Goal: Information Seeking & Learning: Find specific page/section

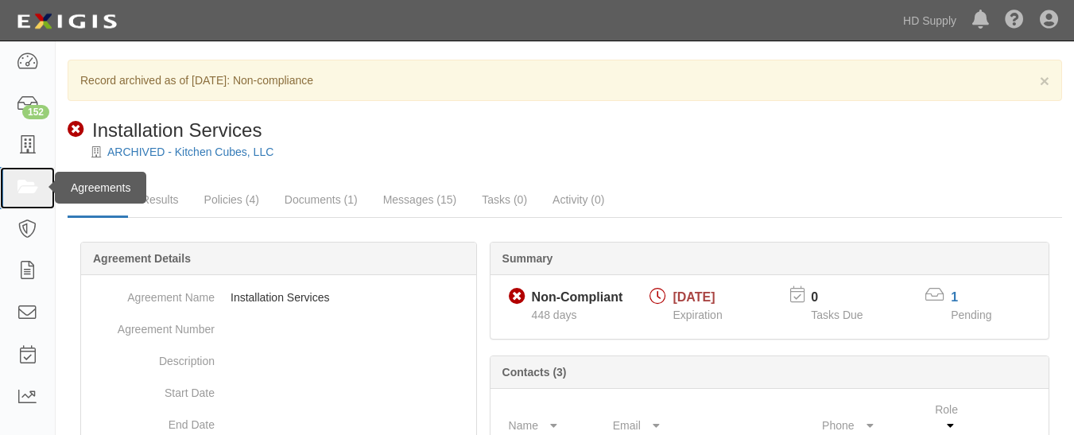
click at [27, 180] on icon at bounding box center [27, 188] width 22 height 18
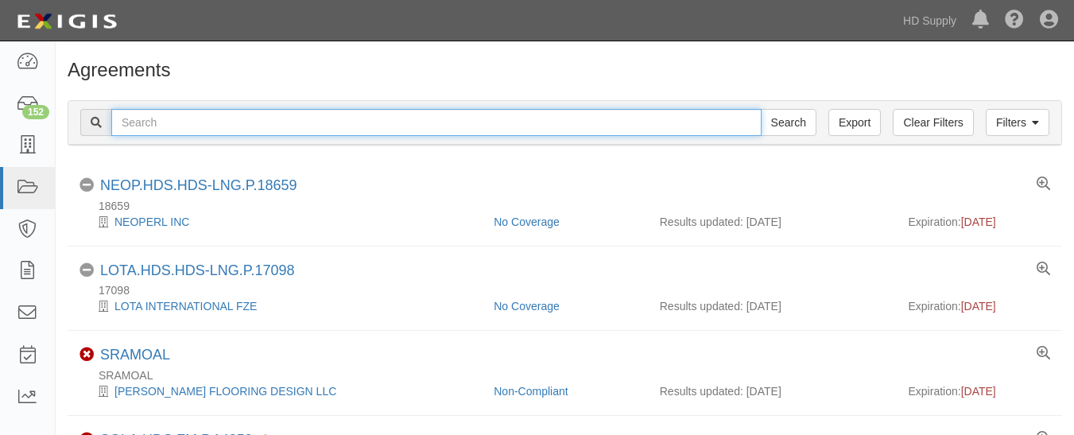
click at [195, 122] on input "text" at bounding box center [436, 122] width 650 height 27
paste input "COOL GUYS LLC"
type input "COOL GUYS LLC"
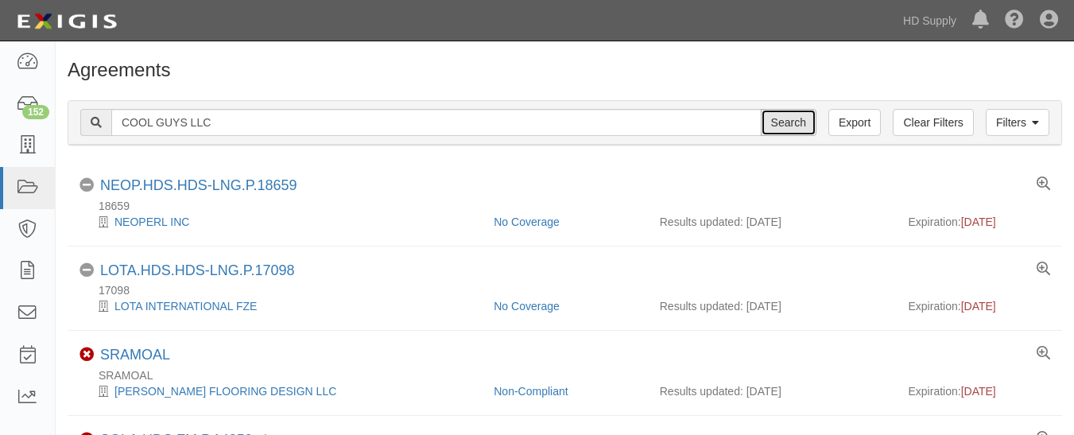
click at [776, 129] on input "Search" at bounding box center [789, 122] width 56 height 27
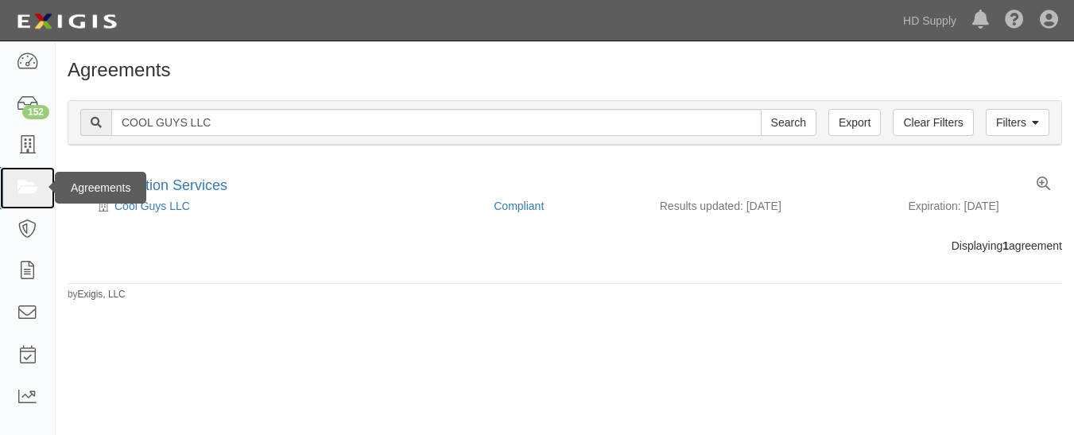
click at [25, 195] on icon at bounding box center [27, 188] width 22 height 18
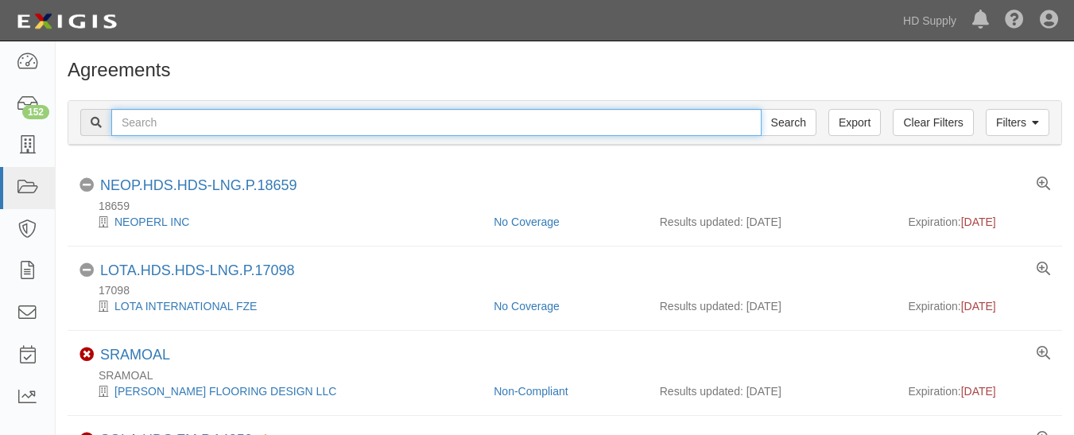
click at [203, 126] on input "text" at bounding box center [436, 122] width 650 height 27
paste input "COOL GUYS LLC"
type input "COOL GUYS LLC"
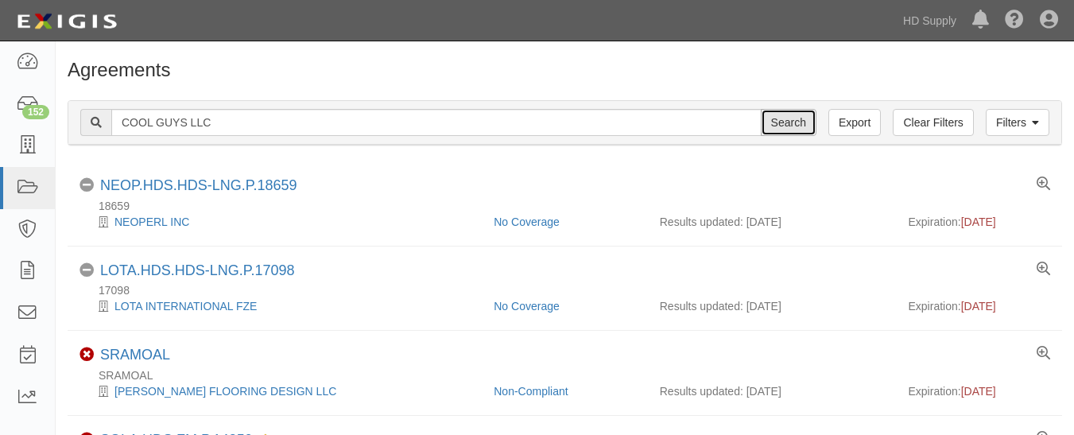
click at [787, 117] on input "Search" at bounding box center [789, 122] width 56 height 27
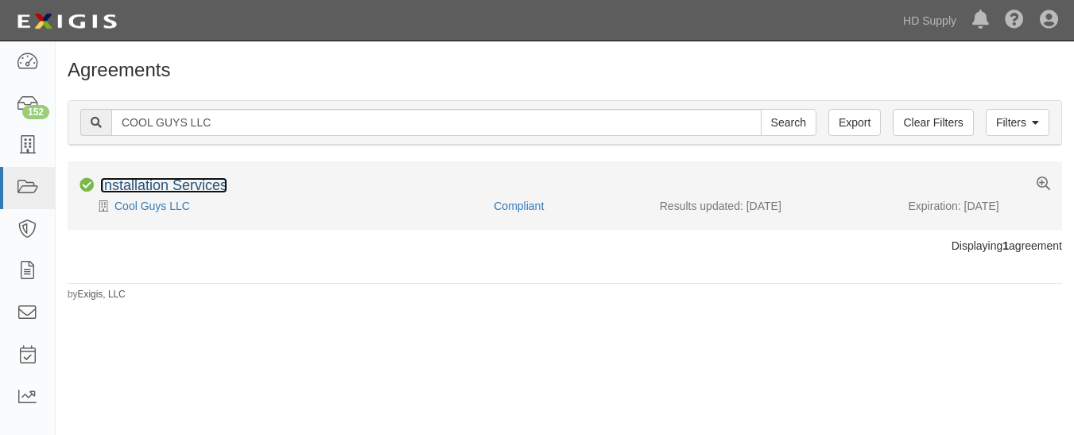
click at [158, 182] on link "Installation Services" at bounding box center [163, 185] width 127 height 16
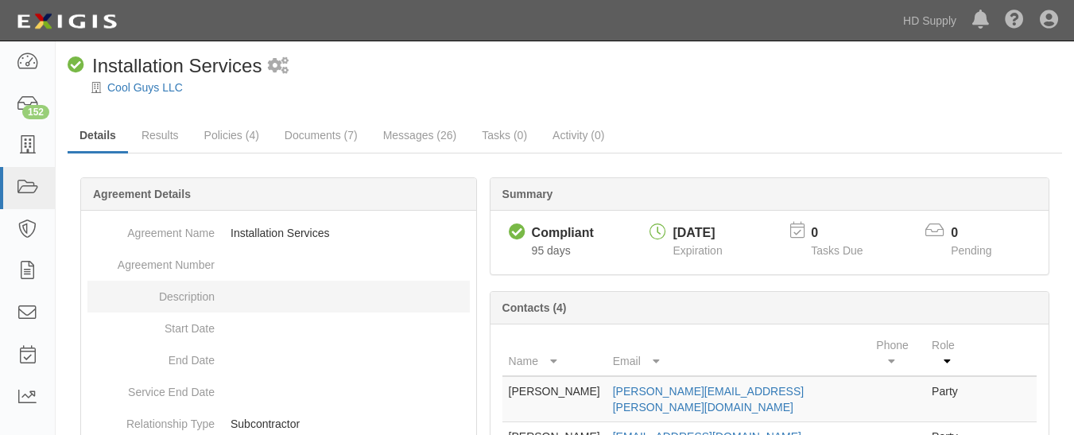
scroll to position [18, 0]
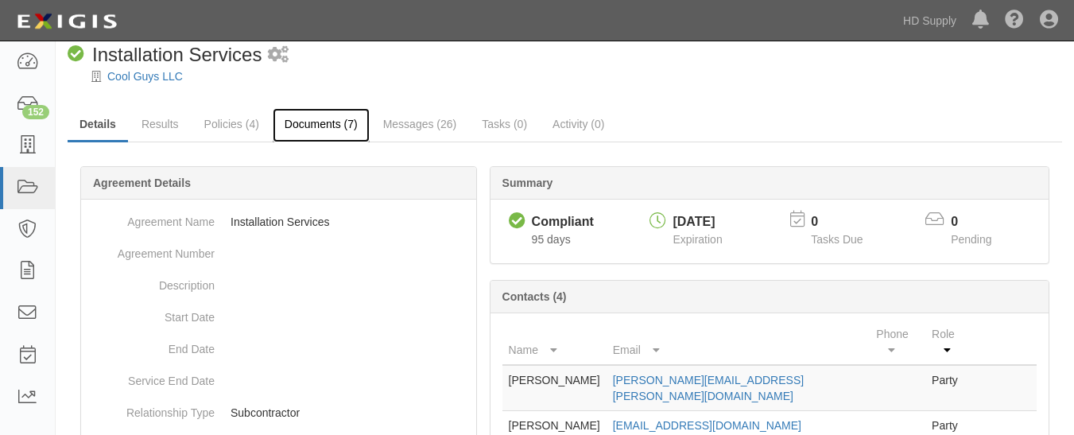
click at [339, 122] on link "Documents (7)" at bounding box center [321, 125] width 97 height 34
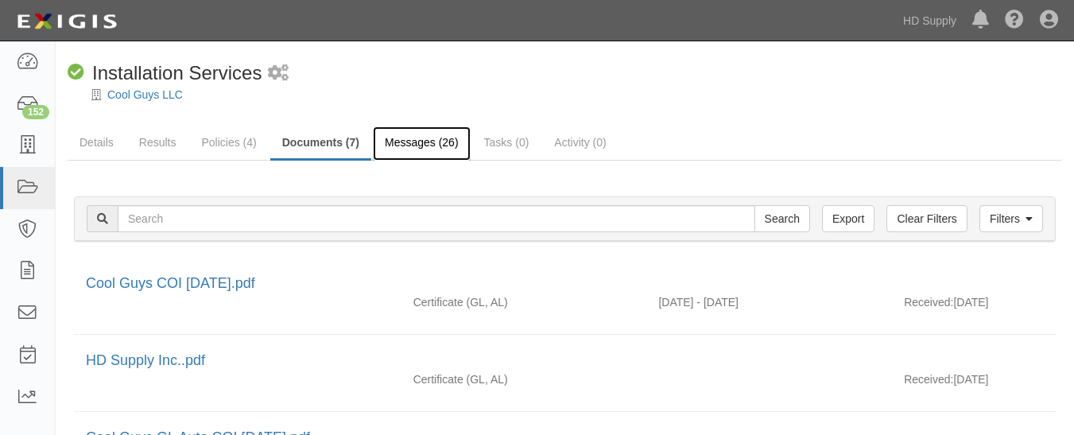
click at [403, 147] on link "Messages (26)" at bounding box center [422, 143] width 98 height 34
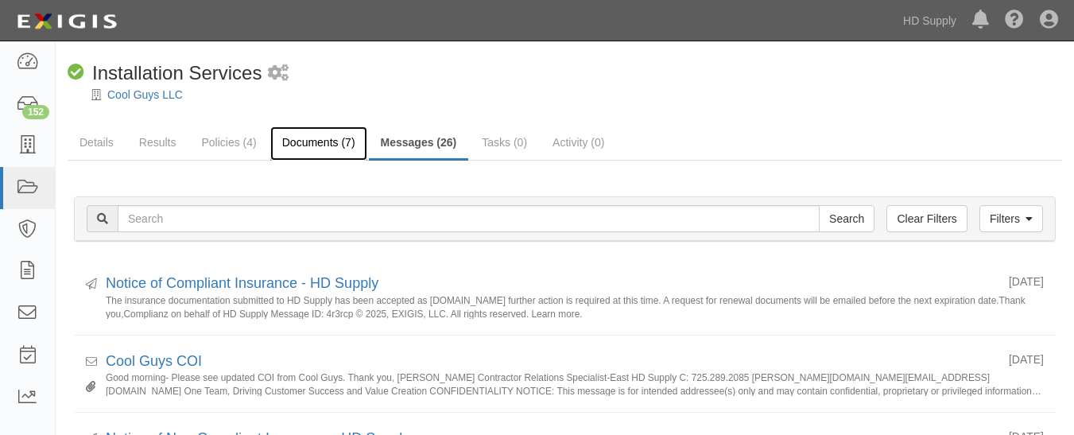
click at [288, 137] on link "Documents (7)" at bounding box center [318, 143] width 97 height 34
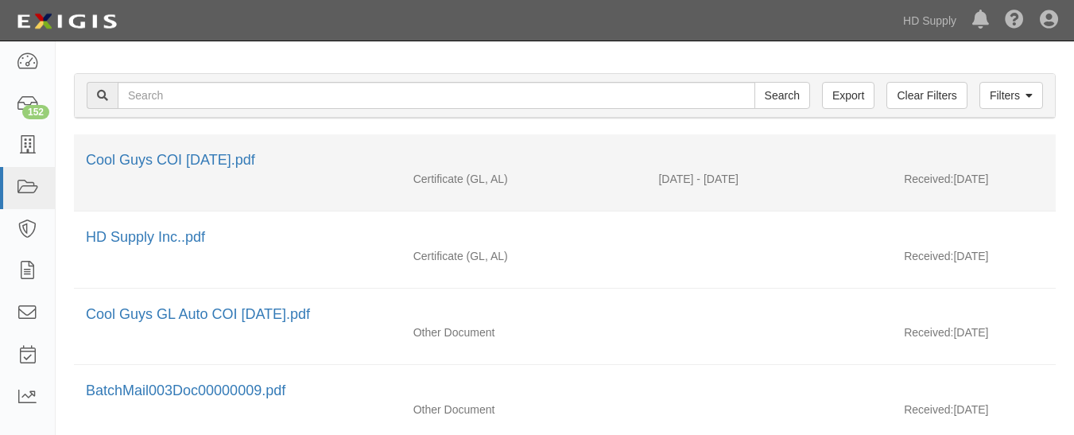
scroll to position [124, 0]
click at [220, 161] on link "Cool Guys COI 06.18.2025.pdf" at bounding box center [170, 159] width 169 height 16
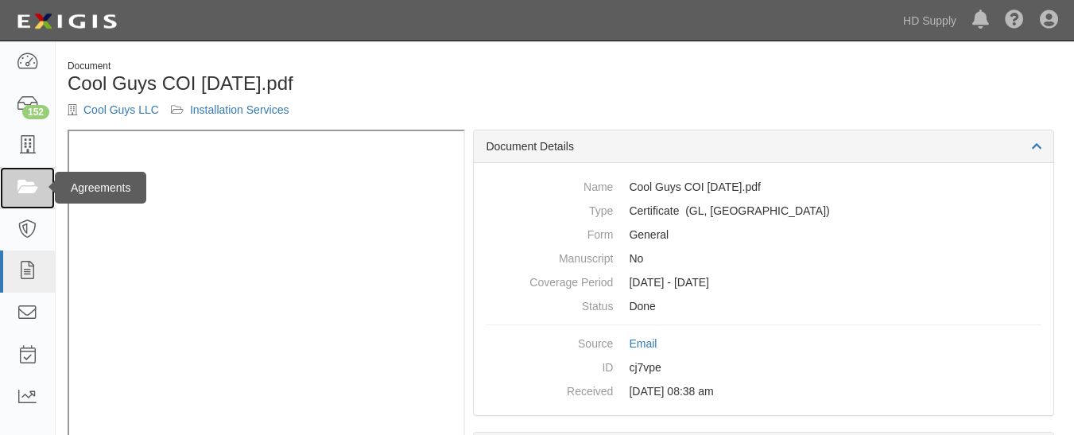
click at [45, 180] on link at bounding box center [27, 188] width 55 height 42
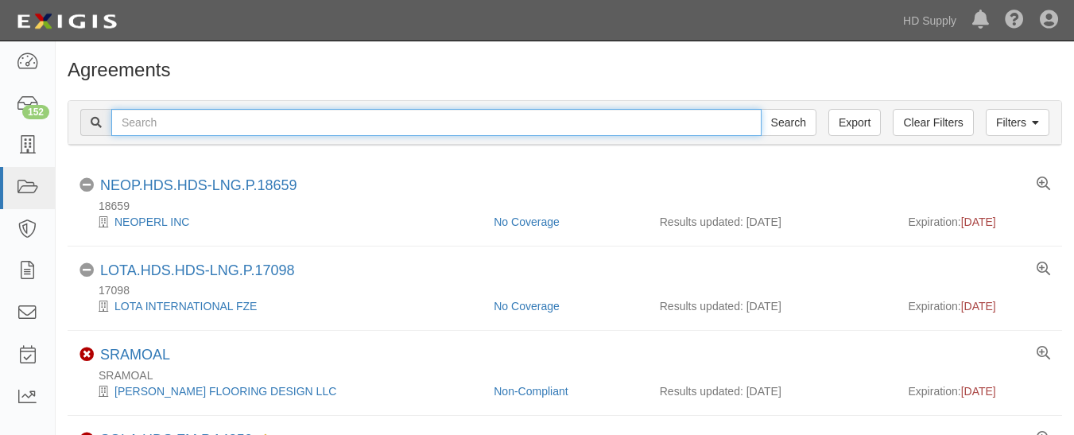
click at [278, 117] on input "text" at bounding box center [436, 122] width 650 height 27
paste input "[PERSON_NAME]"
type input "[PERSON_NAME]"
click at [234, 128] on input "text" at bounding box center [436, 122] width 650 height 27
paste input "COOL GUYS LLC"
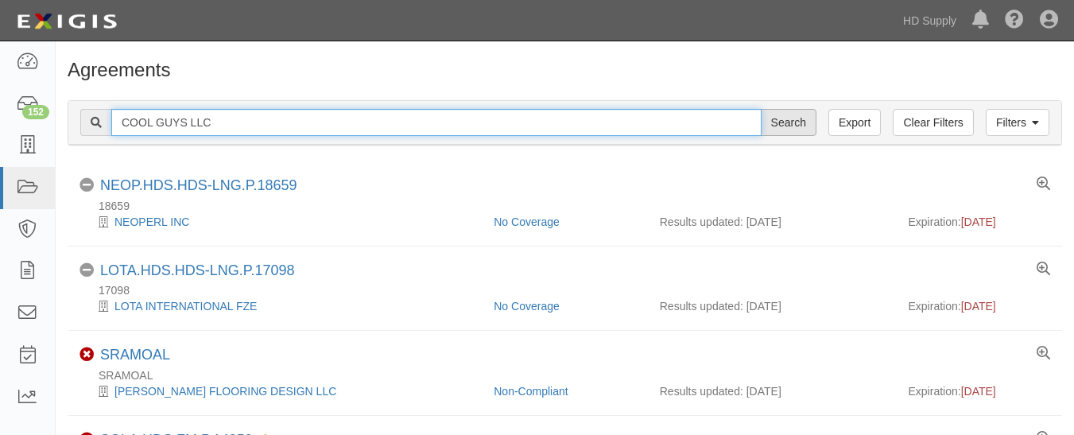
type input "COOL GUYS LLC"
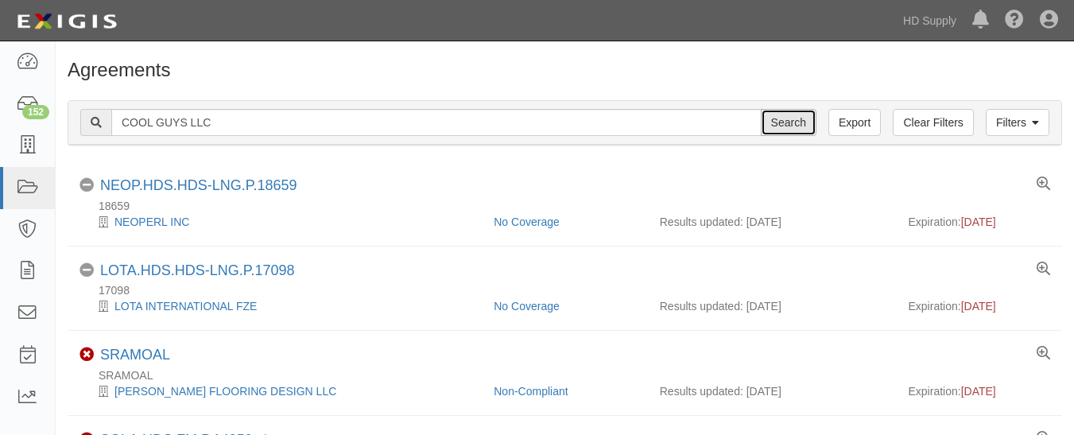
click at [785, 125] on input "Search" at bounding box center [789, 122] width 56 height 27
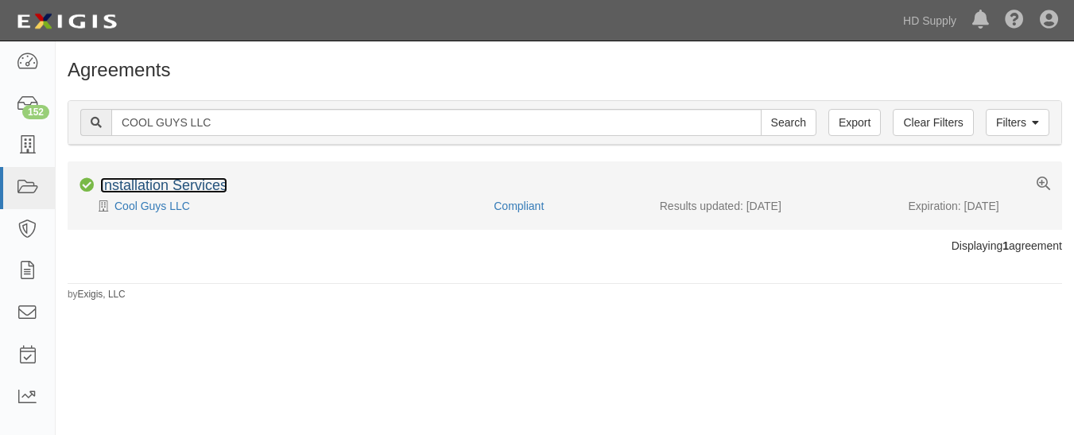
click at [180, 184] on link "Installation Services" at bounding box center [163, 185] width 127 height 16
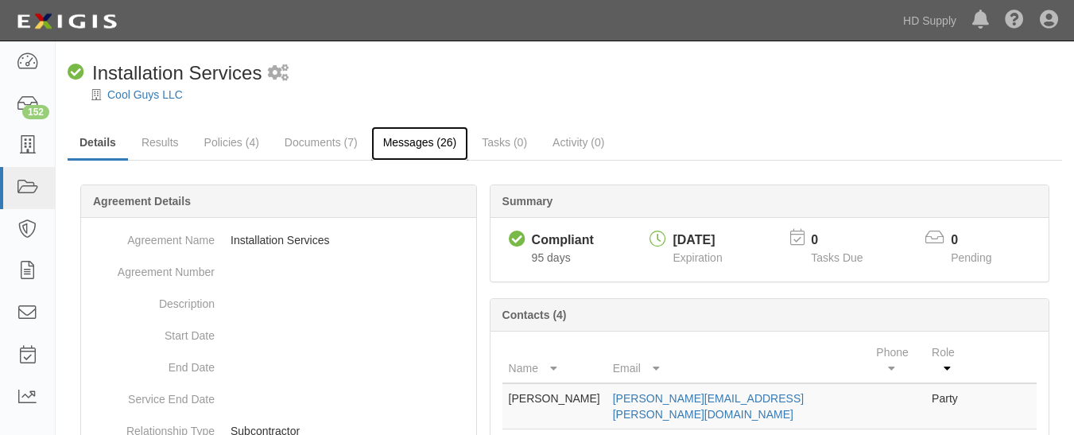
click at [380, 135] on link "Messages (26)" at bounding box center [420, 143] width 98 height 34
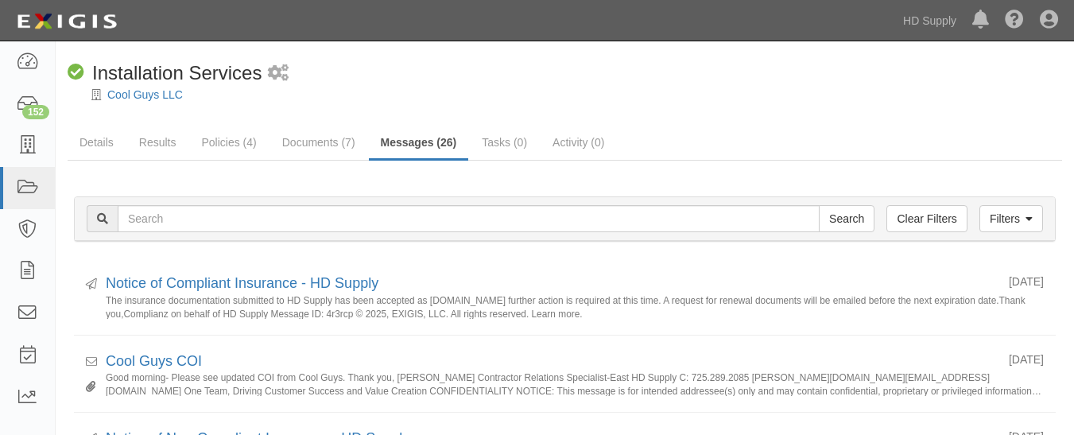
click at [420, 147] on link "Messages (26)" at bounding box center [419, 143] width 100 height 34
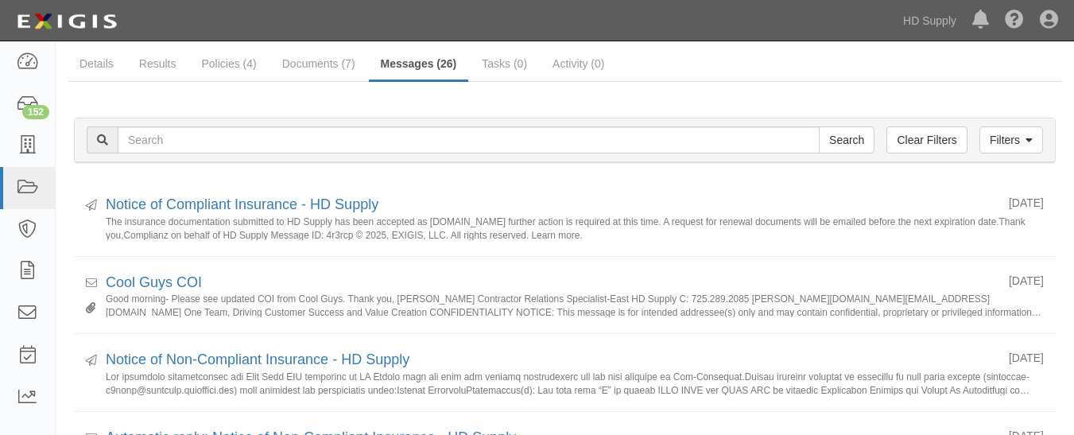
scroll to position [76, 0]
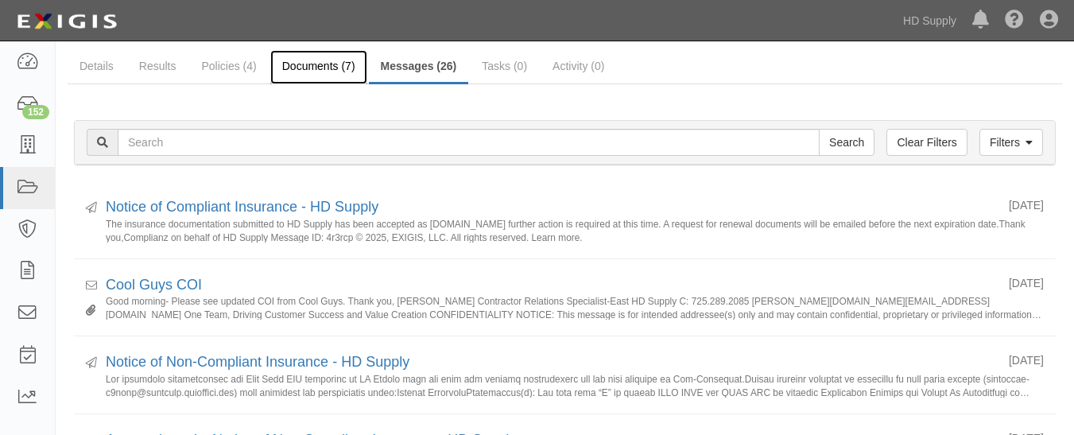
click at [296, 75] on link "Documents (7)" at bounding box center [318, 67] width 97 height 34
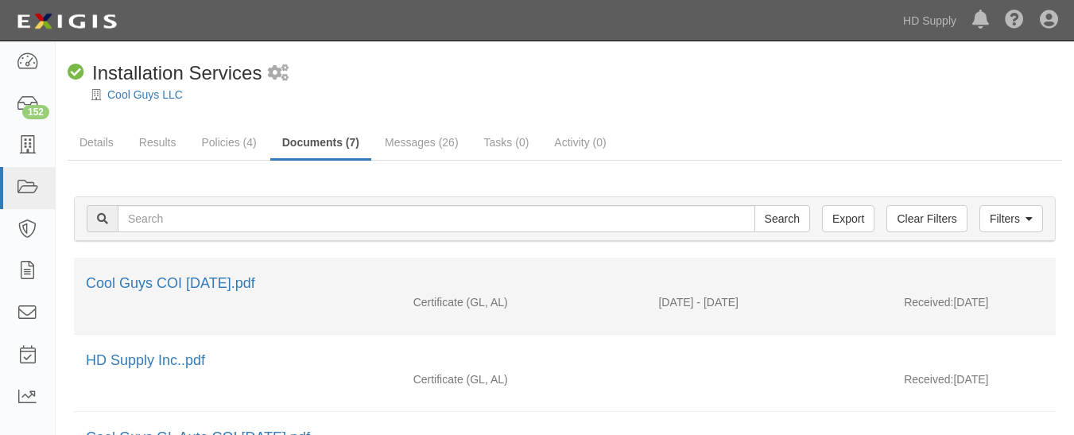
scroll to position [90, 0]
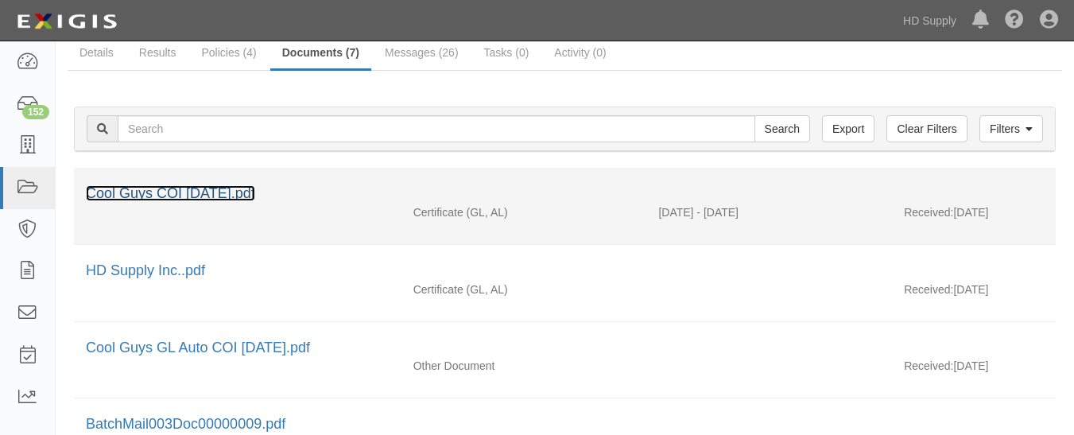
click at [165, 186] on link "Cool Guys COI 06.18.2025.pdf" at bounding box center [170, 193] width 169 height 16
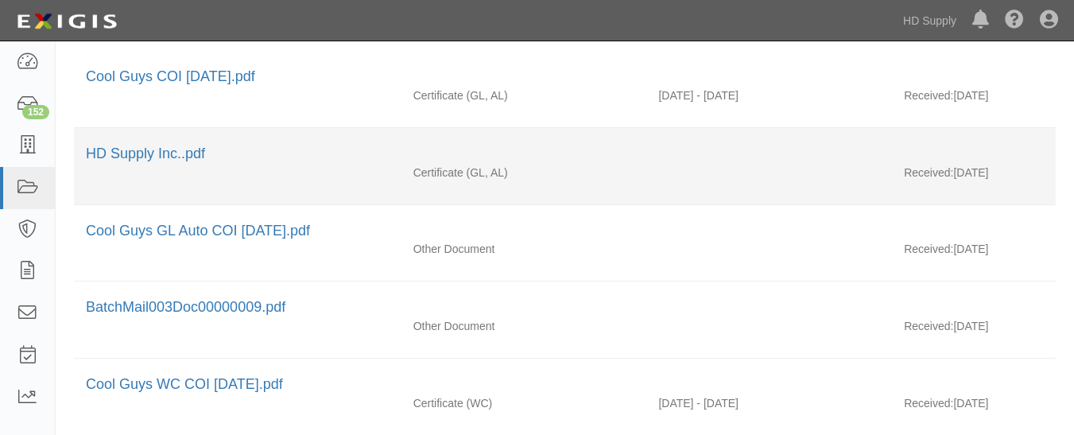
scroll to position [205, 0]
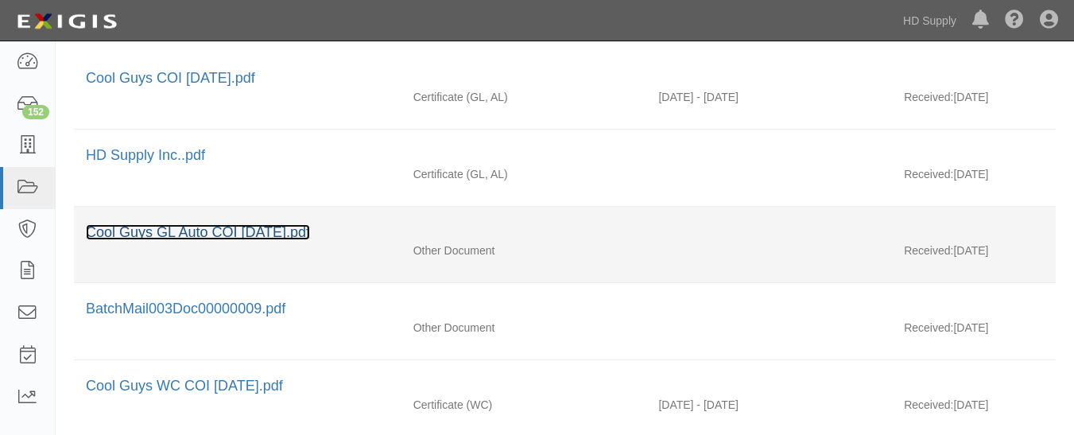
click at [202, 227] on link "Cool Guys GL Auto COI 05.27.2025.pdf" at bounding box center [198, 232] width 224 height 16
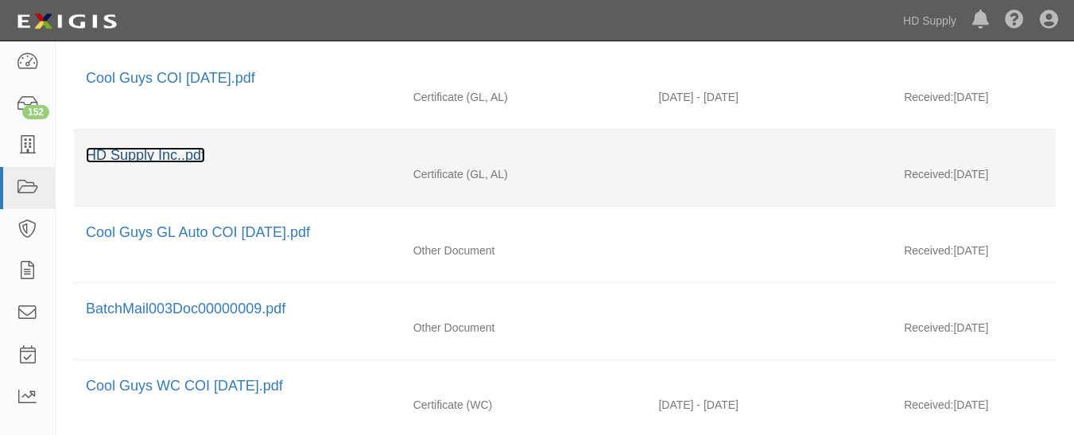
click at [129, 152] on link "HD Supply Inc..pdf" at bounding box center [145, 155] width 119 height 16
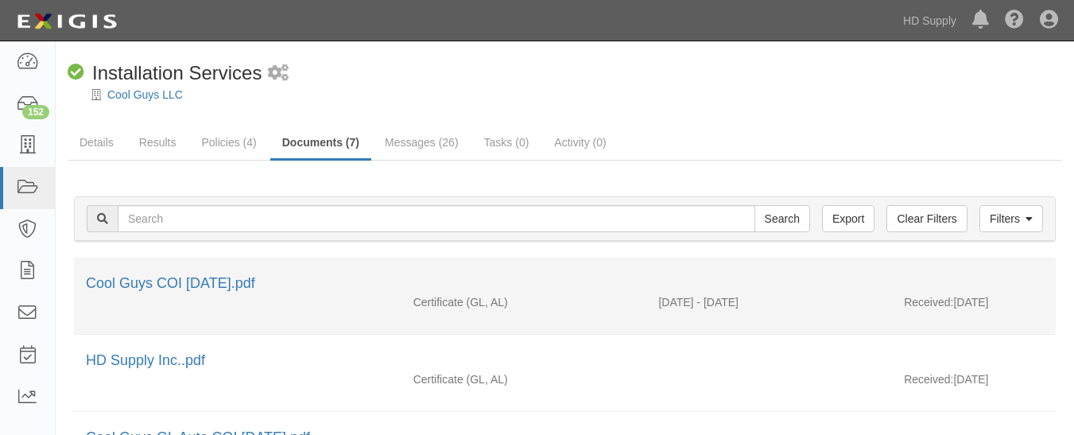
scroll to position [2, 0]
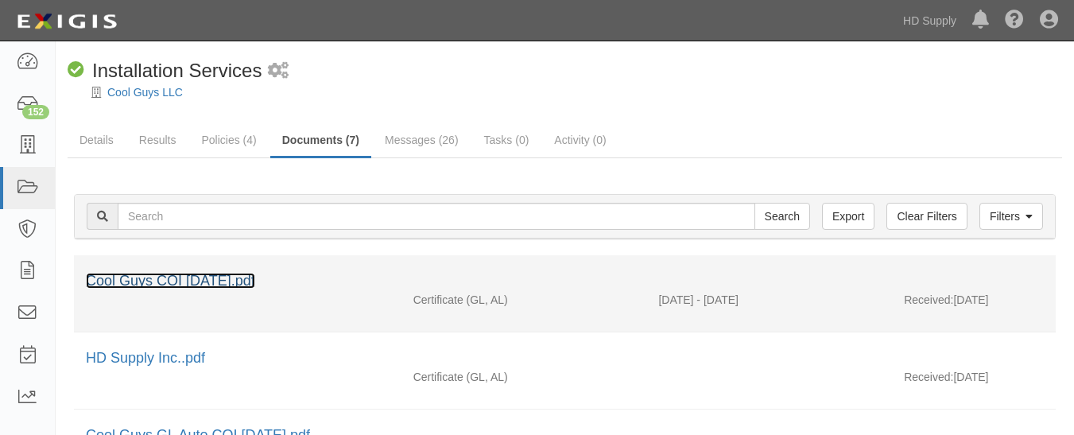
click at [215, 273] on link "Cool Guys COI [DATE].pdf" at bounding box center [170, 281] width 169 height 16
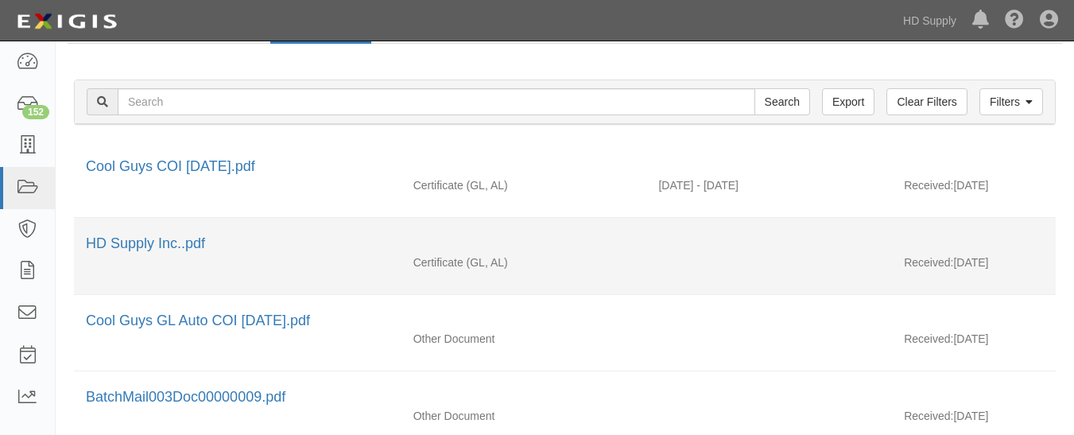
scroll to position [266, 0]
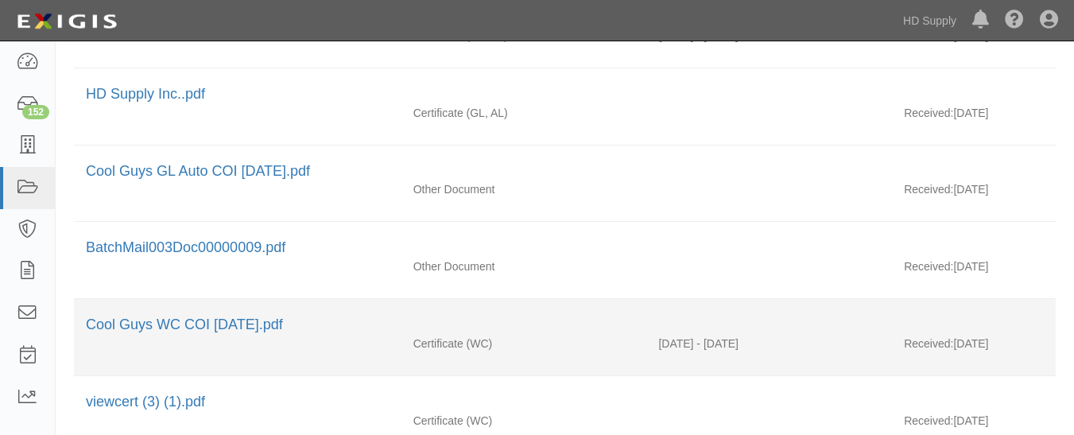
click at [155, 316] on div "Cool Guys WC COI 01.22.2025.pdf" at bounding box center [565, 325] width 958 height 21
click at [140, 331] on link "Cool Guys WC COI 01.22.2025.pdf" at bounding box center [184, 324] width 197 height 16
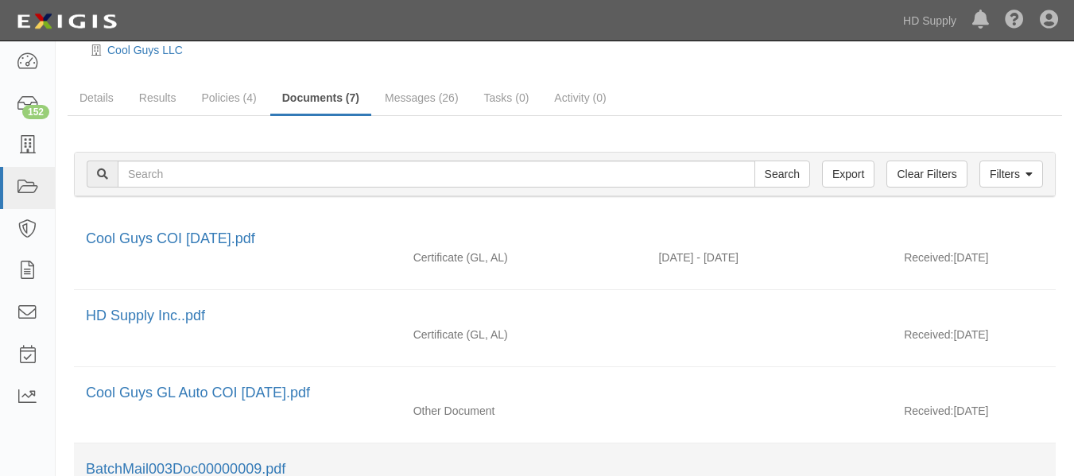
scroll to position [2, 0]
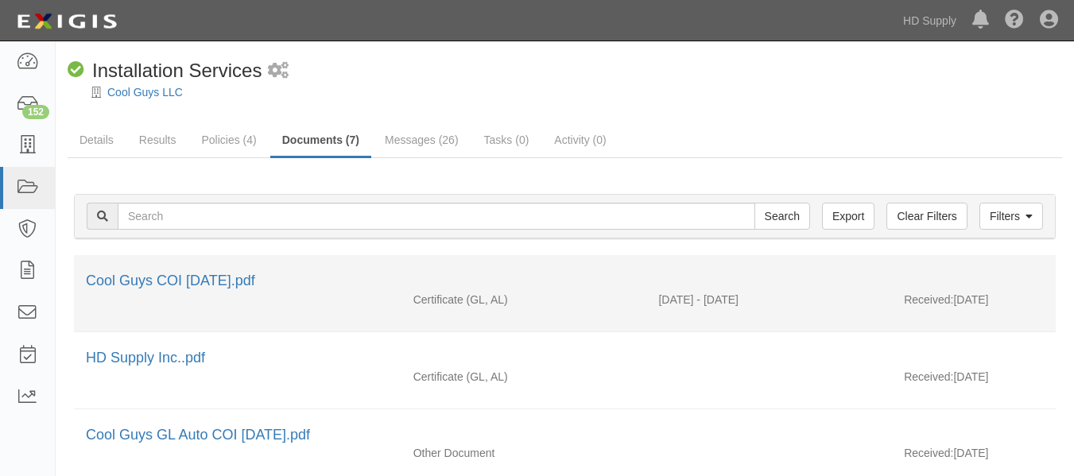
click at [123, 292] on div "Certificate (GL, AL) 05/20/2025 - 05/20/2026 Received: 06/19/2025" at bounding box center [565, 304] width 982 height 24
click at [126, 279] on link "Cool Guys COI 06.18.2025.pdf" at bounding box center [170, 281] width 169 height 16
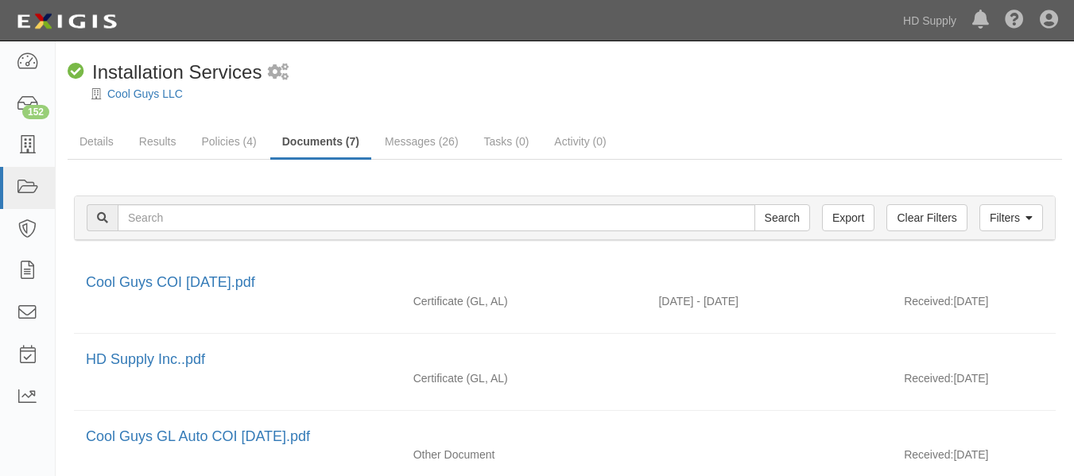
scroll to position [0, 0]
click at [16, 188] on icon at bounding box center [27, 188] width 22 height 18
